Goal: Task Accomplishment & Management: Use online tool/utility

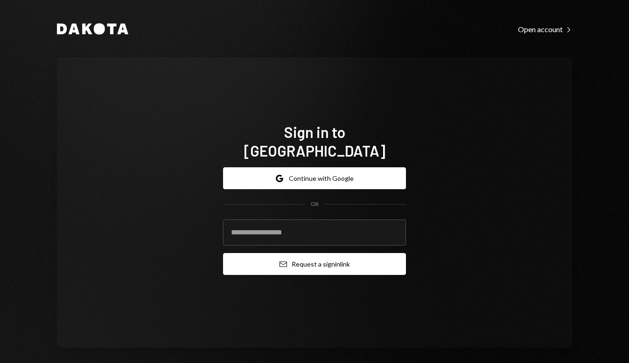
type input "**********"
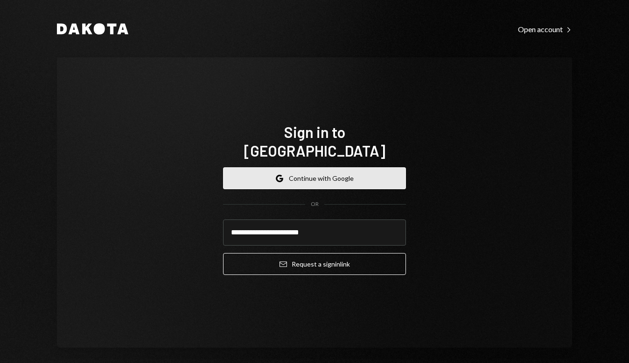
click at [311, 174] on button "Google Continue with Google" at bounding box center [314, 178] width 183 height 22
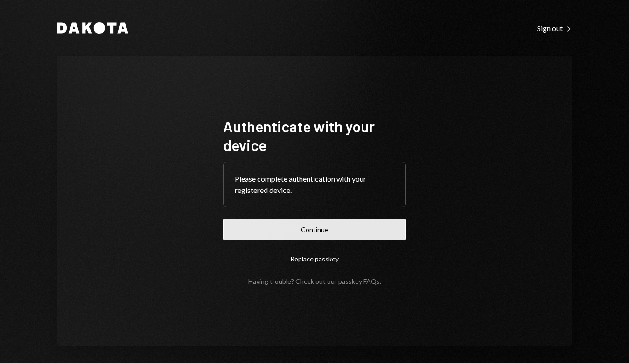
click at [337, 228] on button "Continue" at bounding box center [314, 230] width 183 height 22
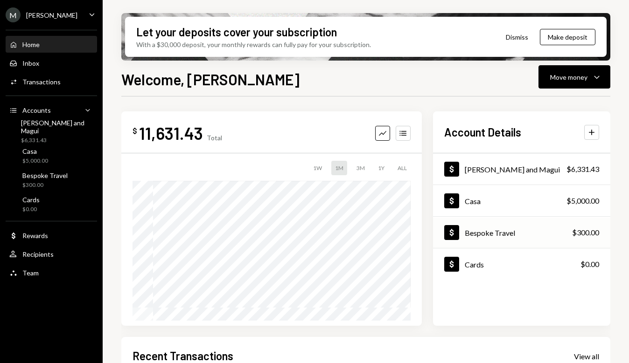
click at [498, 233] on div "Bespoke Travel" at bounding box center [490, 233] width 50 height 9
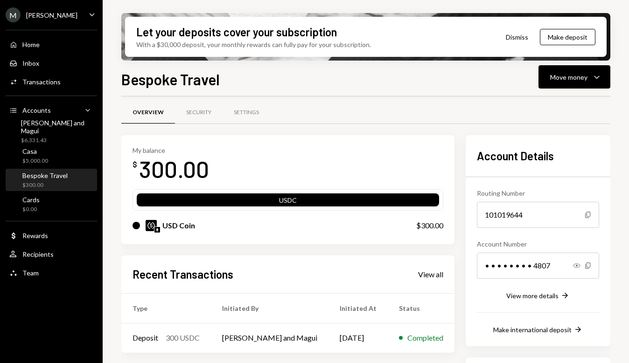
scroll to position [5, 0]
click at [587, 213] on icon "button" at bounding box center [587, 215] width 5 height 6
click at [587, 267] on icon "button" at bounding box center [587, 266] width 5 height 6
click at [574, 265] on icon "Show" at bounding box center [576, 265] width 7 height 7
click at [506, 299] on div "View more details" at bounding box center [532, 296] width 52 height 8
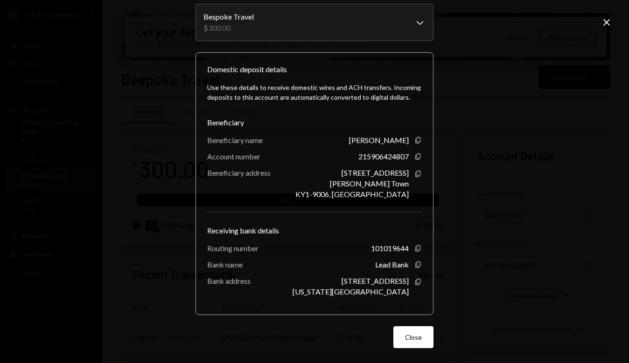
scroll to position [50, 0]
